Goal: Information Seeking & Learning: Understand process/instructions

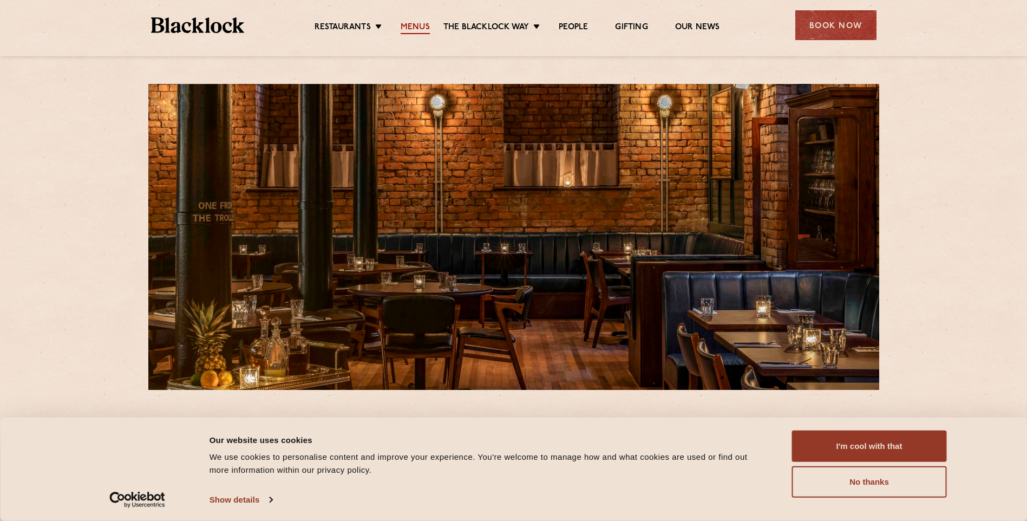
click at [413, 30] on link "Menus" at bounding box center [415, 28] width 29 height 12
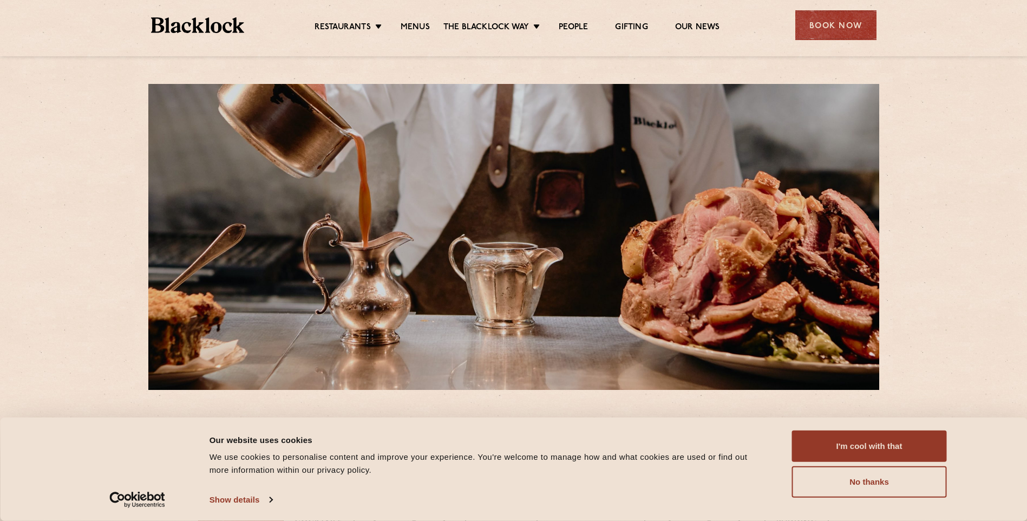
scroll to position [216, 0]
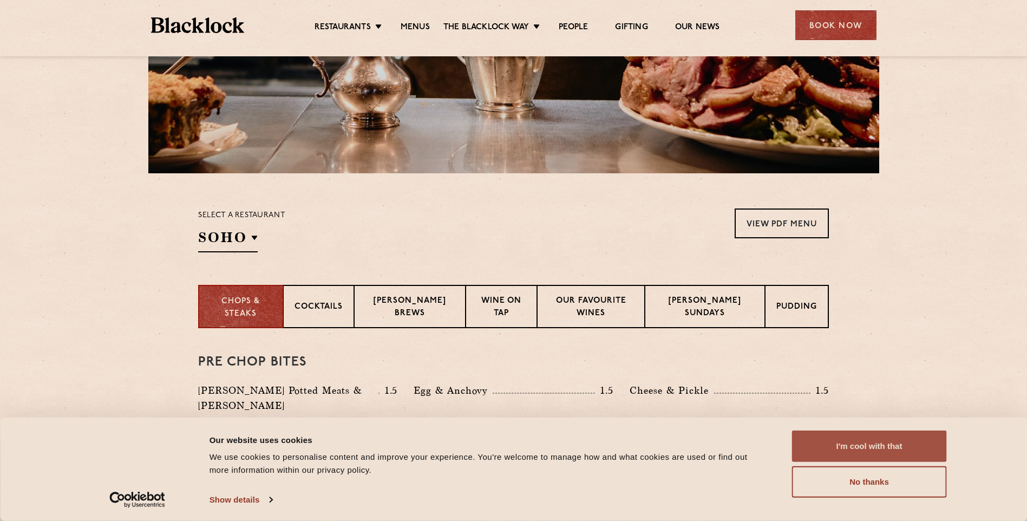
click at [857, 445] on button "I'm cool with that" at bounding box center [869, 445] width 155 height 31
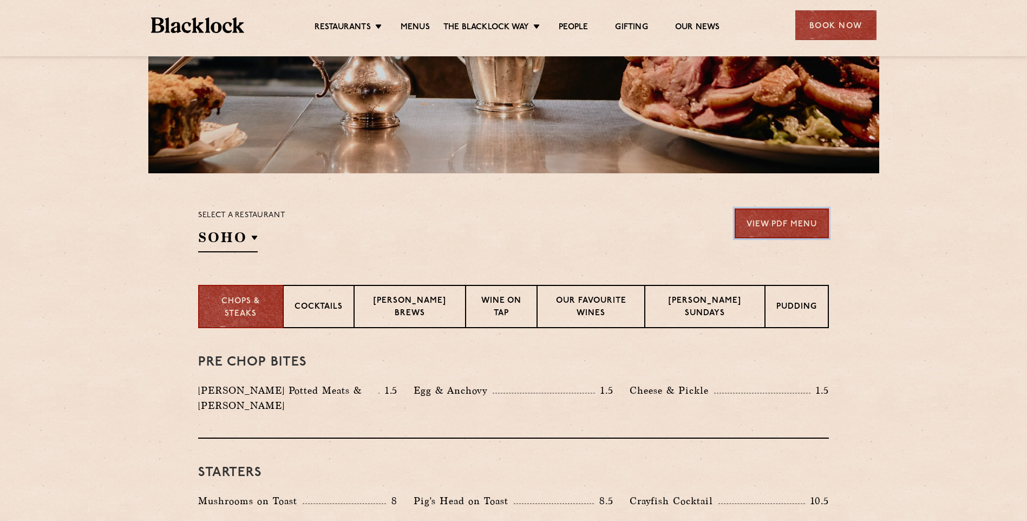
click at [801, 222] on link "View PDF Menu" at bounding box center [781, 223] width 94 height 30
click at [216, 227] on div "Select a restaurant SOHO Soho Birmingham City Shoreditch Covent Garden Canary W…" at bounding box center [241, 230] width 87 height 44
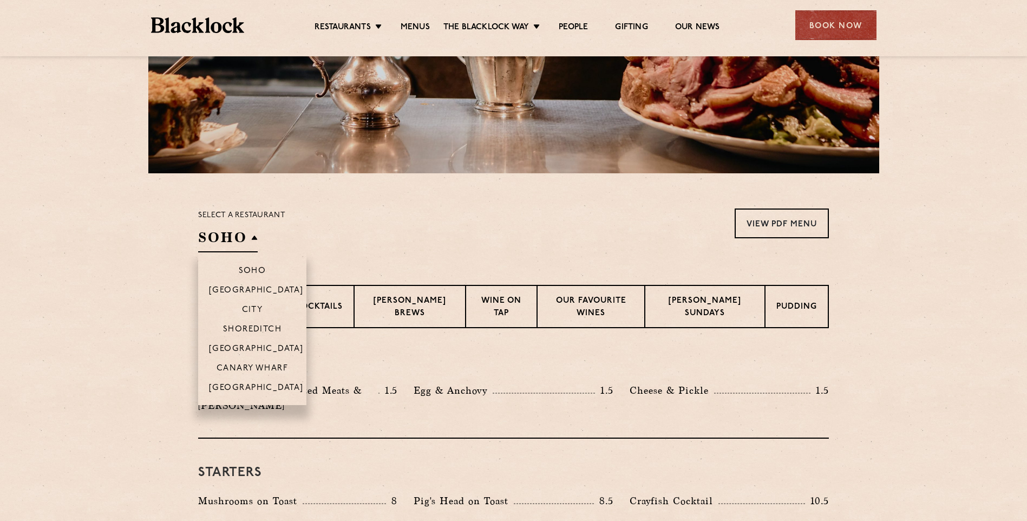
click at [219, 232] on h2 "SOHO" at bounding box center [228, 240] width 60 height 24
click at [245, 386] on p "[GEOGRAPHIC_DATA]" at bounding box center [256, 388] width 95 height 11
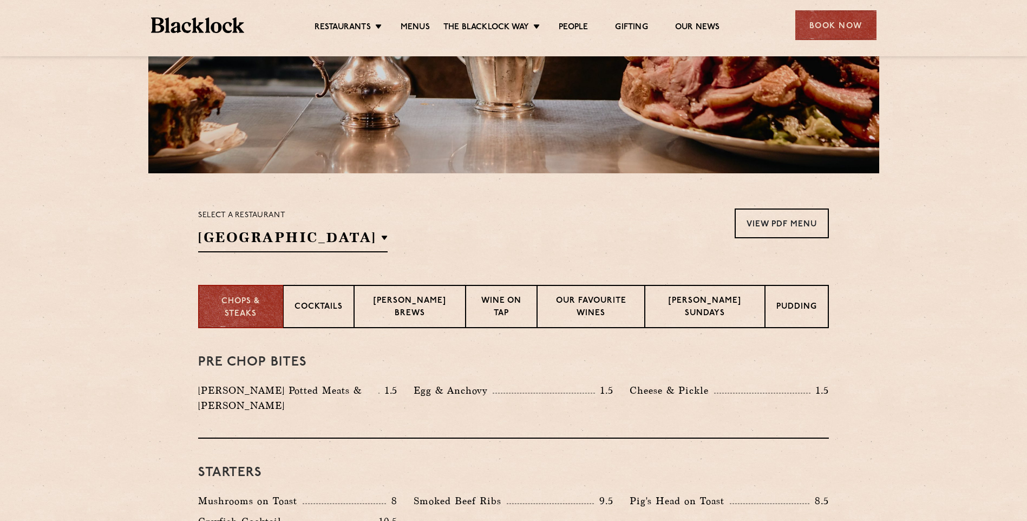
click at [443, 208] on section "Select a restaurant Manchester Soho Birmingham City Shoreditch Covent Garden Ca…" at bounding box center [513, 228] width 1027 height 111
click at [720, 298] on p "Blacklock Sundays" at bounding box center [704, 307] width 97 height 25
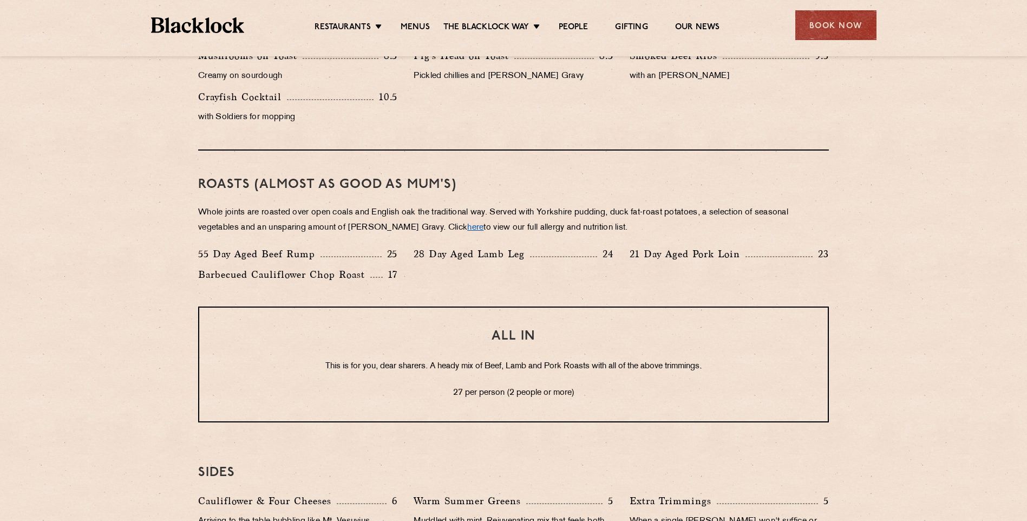
scroll to position [758, 0]
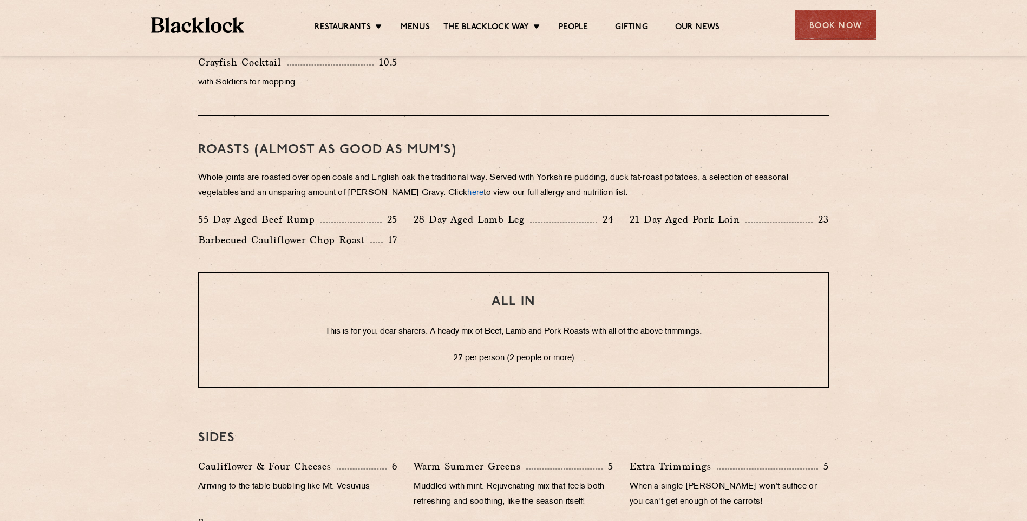
click at [467, 189] on link "here" at bounding box center [475, 193] width 16 height 8
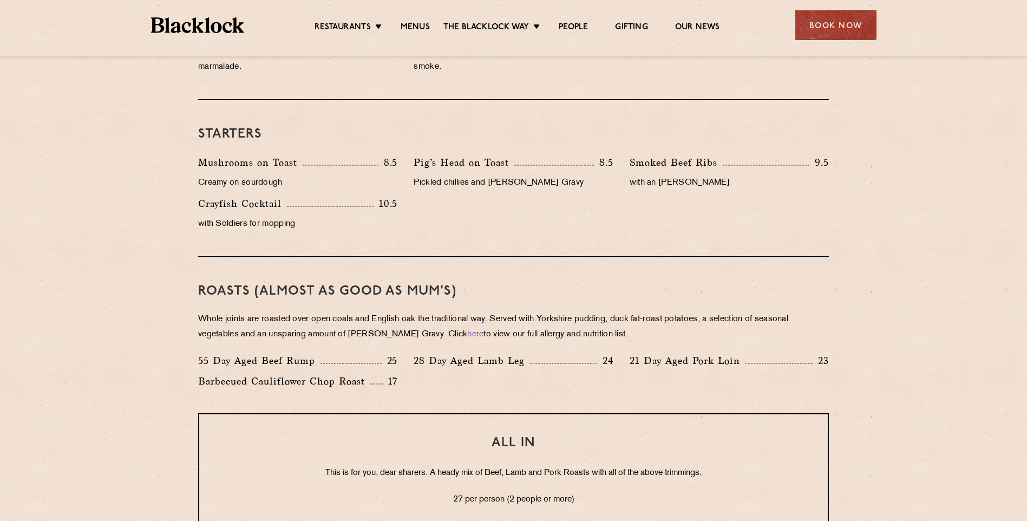
scroll to position [595, 0]
